Goal: Task Accomplishment & Management: Use online tool/utility

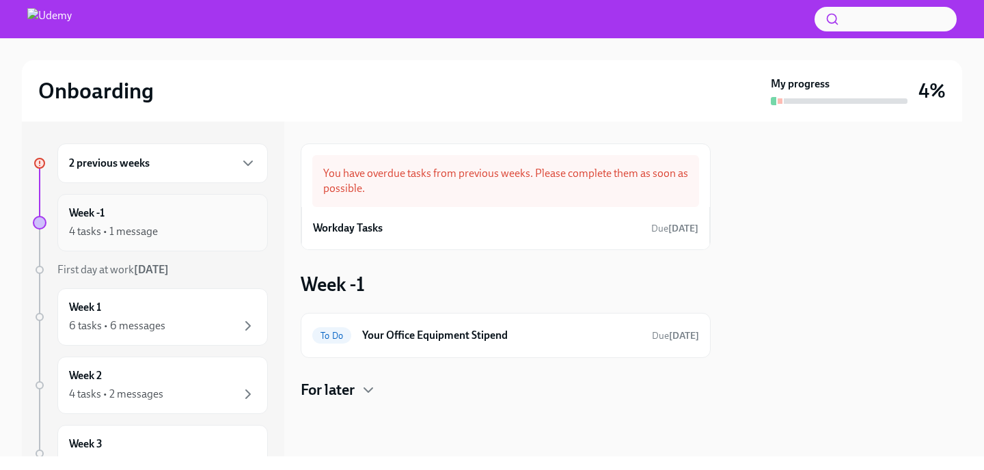
click at [216, 232] on div "4 tasks • 1 message" at bounding box center [162, 231] width 187 height 16
click at [399, 225] on div "Workday Tasks Due [DATE]" at bounding box center [505, 228] width 385 height 20
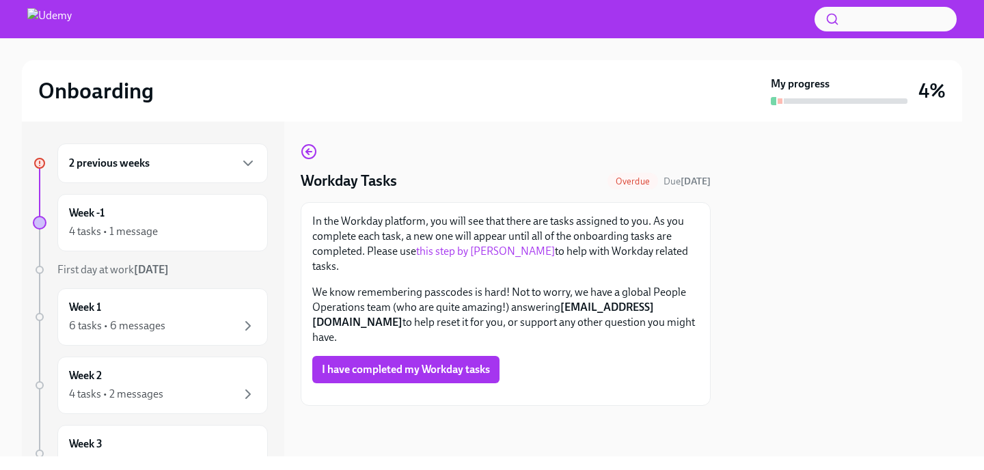
click at [307, 143] on link at bounding box center [309, 151] width 16 height 16
